Goal: Transaction & Acquisition: Purchase product/service

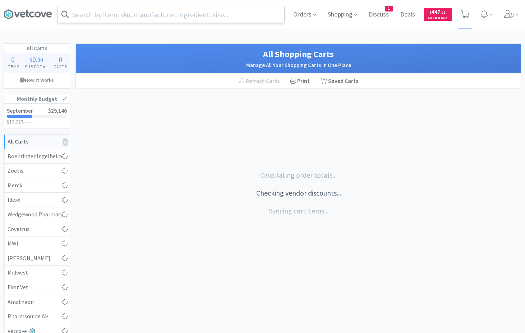
select select "1"
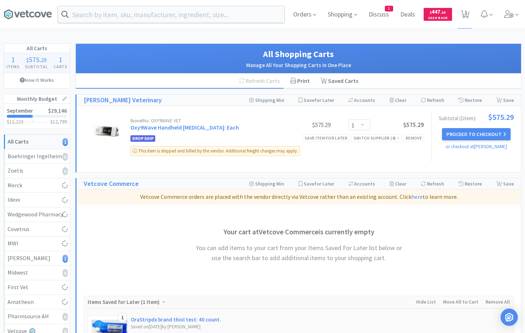
select select "1"
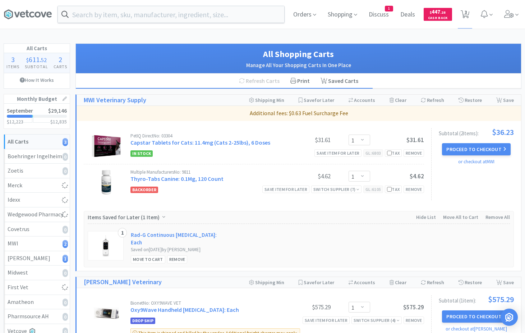
select select "1"
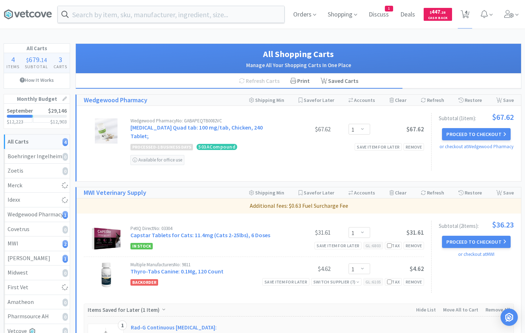
select select "1"
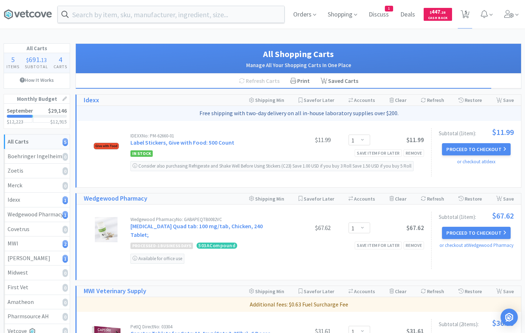
click at [108, 15] on input "text" at bounding box center [171, 14] width 226 height 17
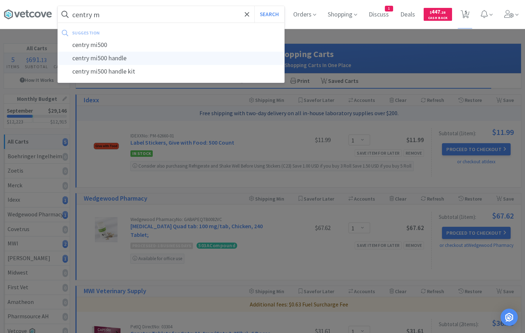
click at [112, 57] on div "centry mi500 handle" at bounding box center [171, 58] width 226 height 13
type input "centry mi500 handle"
select select "1"
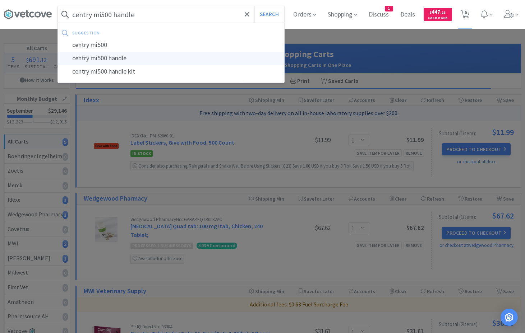
select select "1"
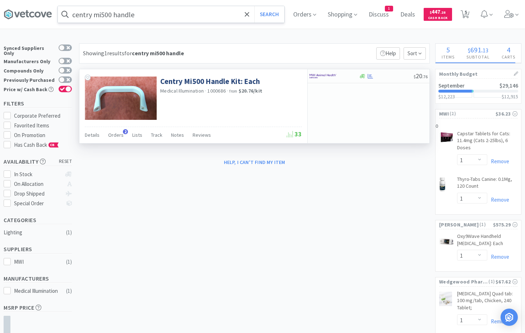
click at [148, 92] on img at bounding box center [121, 97] width 72 height 43
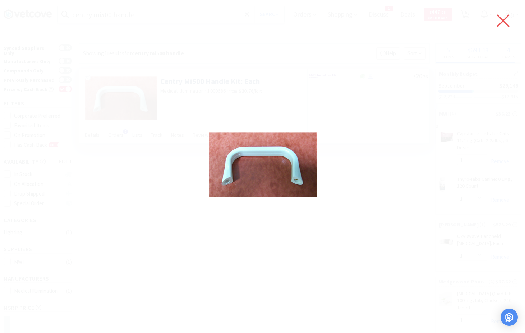
click at [502, 19] on icon at bounding box center [502, 21] width 15 height 20
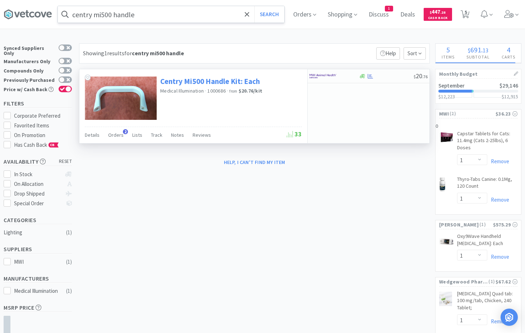
click at [212, 81] on link "Centry Mi500 Handle Kit: Each" at bounding box center [209, 81] width 99 height 10
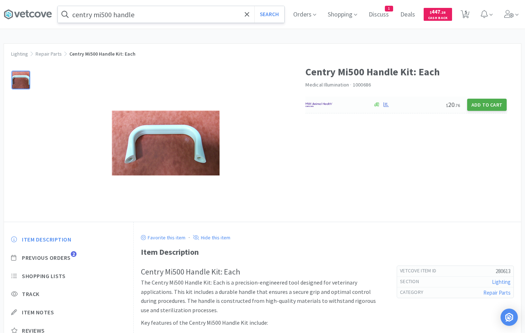
click at [489, 102] on button "Add to Cart" at bounding box center [486, 105] width 39 height 12
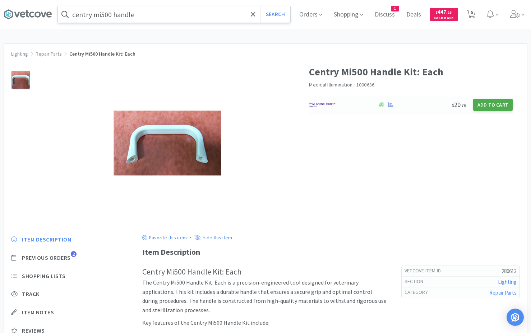
select select "1"
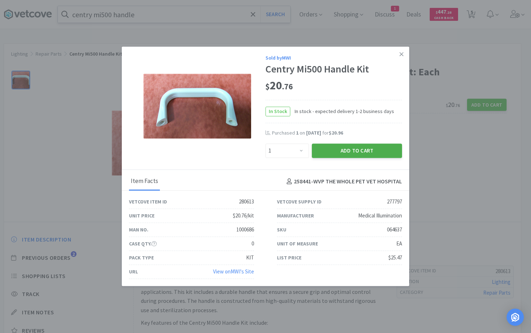
click at [337, 149] on button "Add to Cart" at bounding box center [357, 151] width 90 height 14
